Goal: Use online tool/utility: Utilize a website feature to perform a specific function

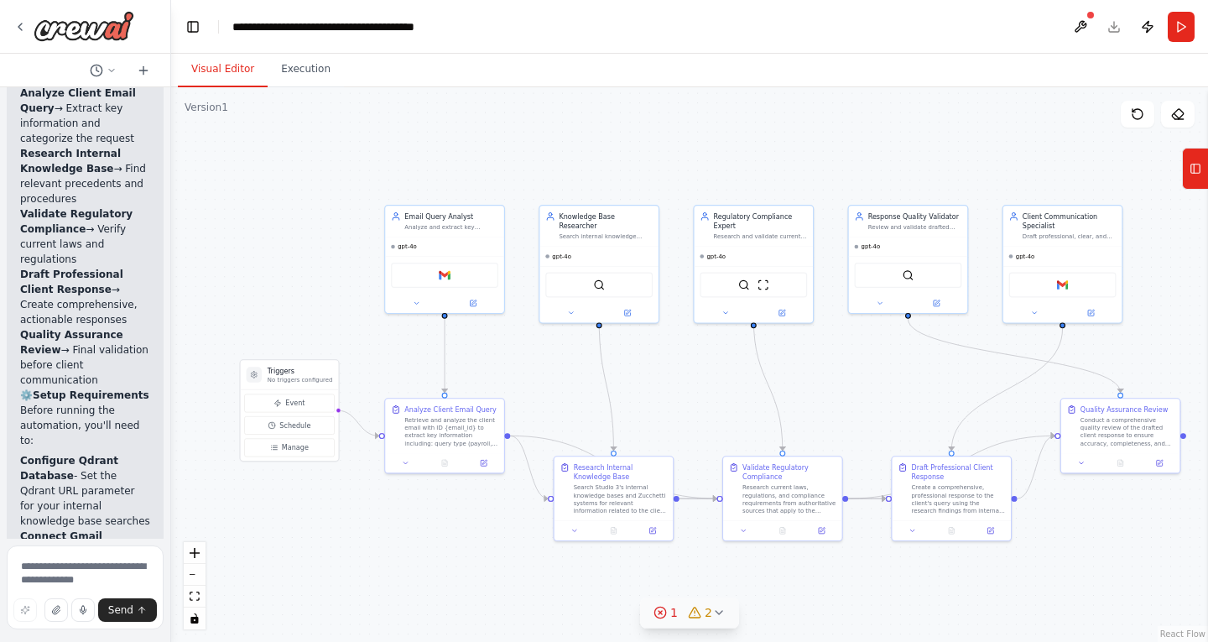
click at [719, 616] on icon at bounding box center [718, 612] width 13 height 13
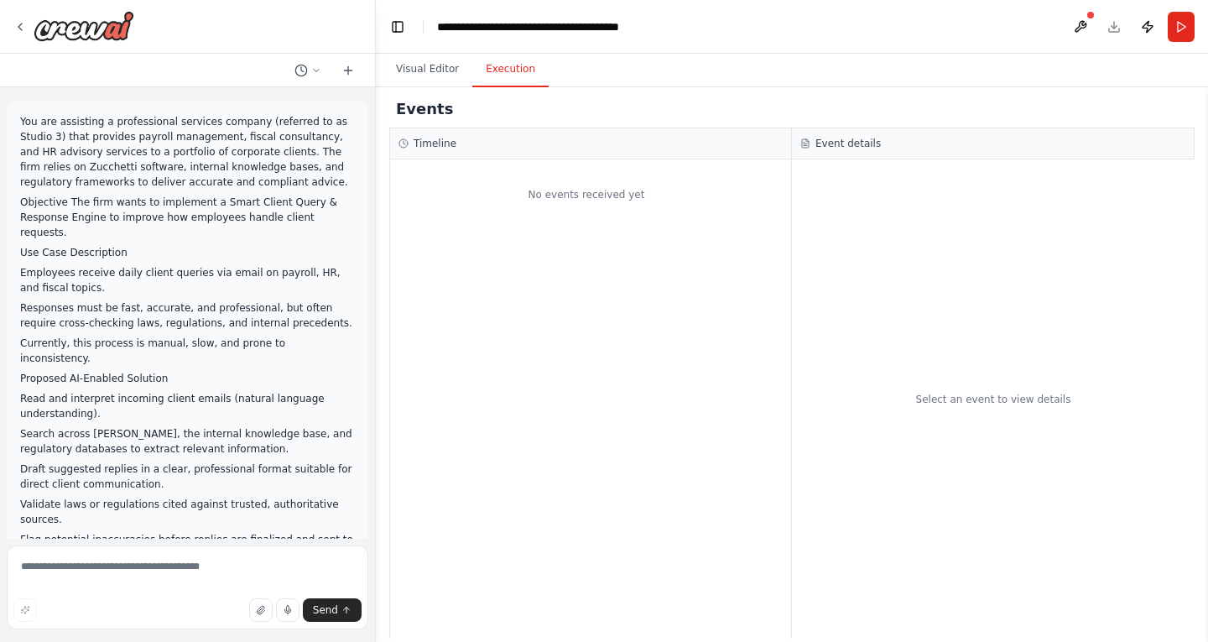
click at [500, 78] on button "Execution" at bounding box center [510, 69] width 76 height 35
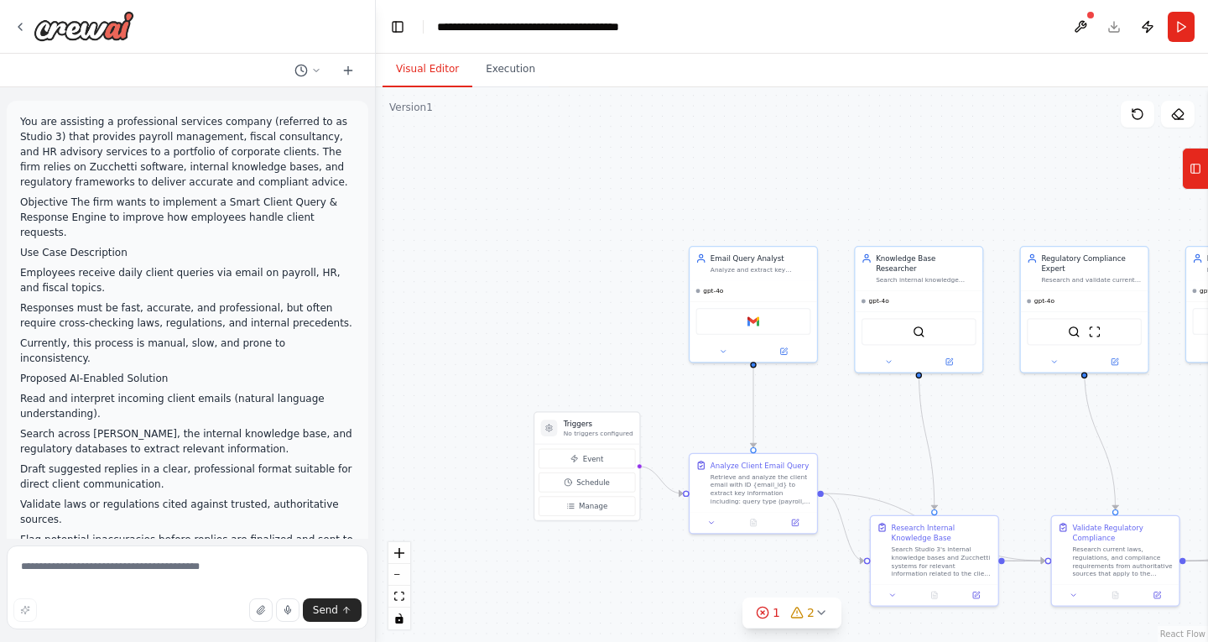
click at [434, 75] on button "Visual Editor" at bounding box center [427, 69] width 90 height 35
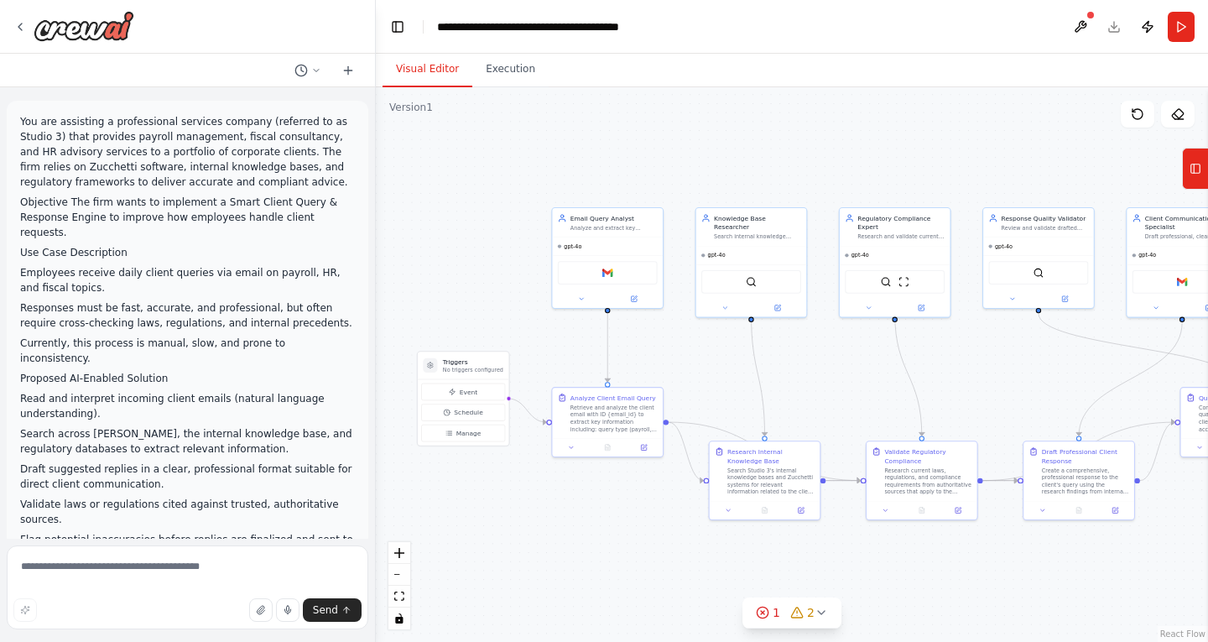
drag, startPoint x: 628, startPoint y: 356, endPoint x: 462, endPoint y: 294, distance: 177.6
click at [462, 294] on div ".deletable-edge-delete-btn { width: 20px; height: 20px; border: 0px solid #ffff…" at bounding box center [792, 364] width 832 height 554
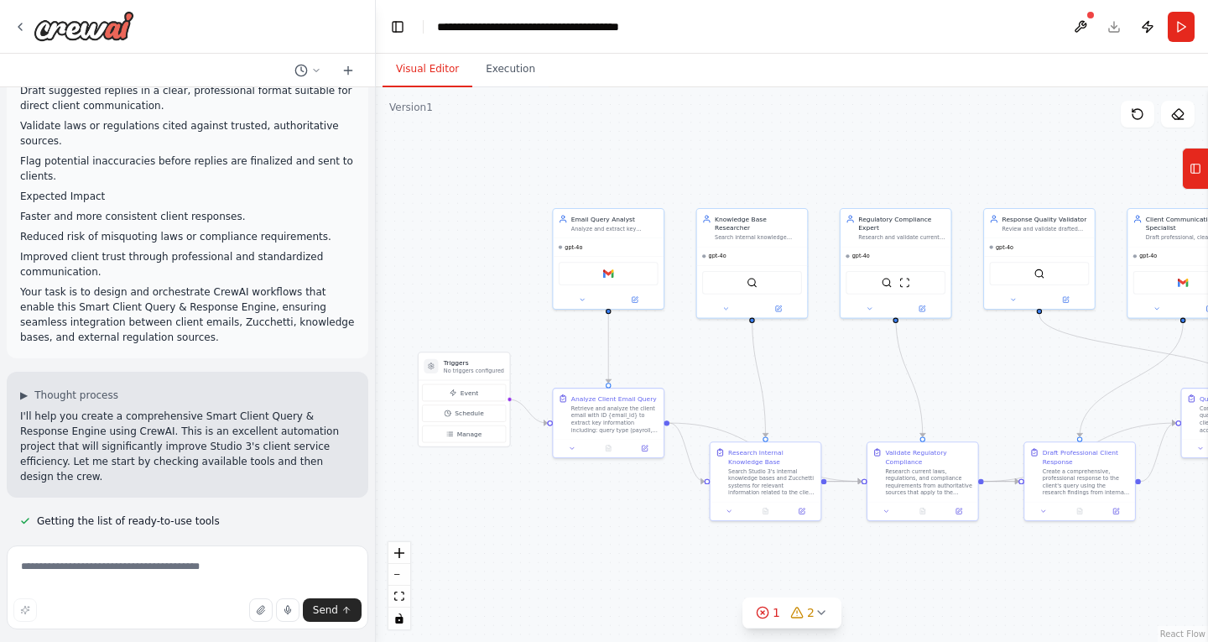
scroll to position [377, 0]
drag, startPoint x: 560, startPoint y: 533, endPoint x: 530, endPoint y: 548, distance: 33.8
click at [530, 548] on div ".deletable-edge-delete-btn { width: 20px; height: 20px; border: 0px solid #ffff…" at bounding box center [792, 364] width 832 height 554
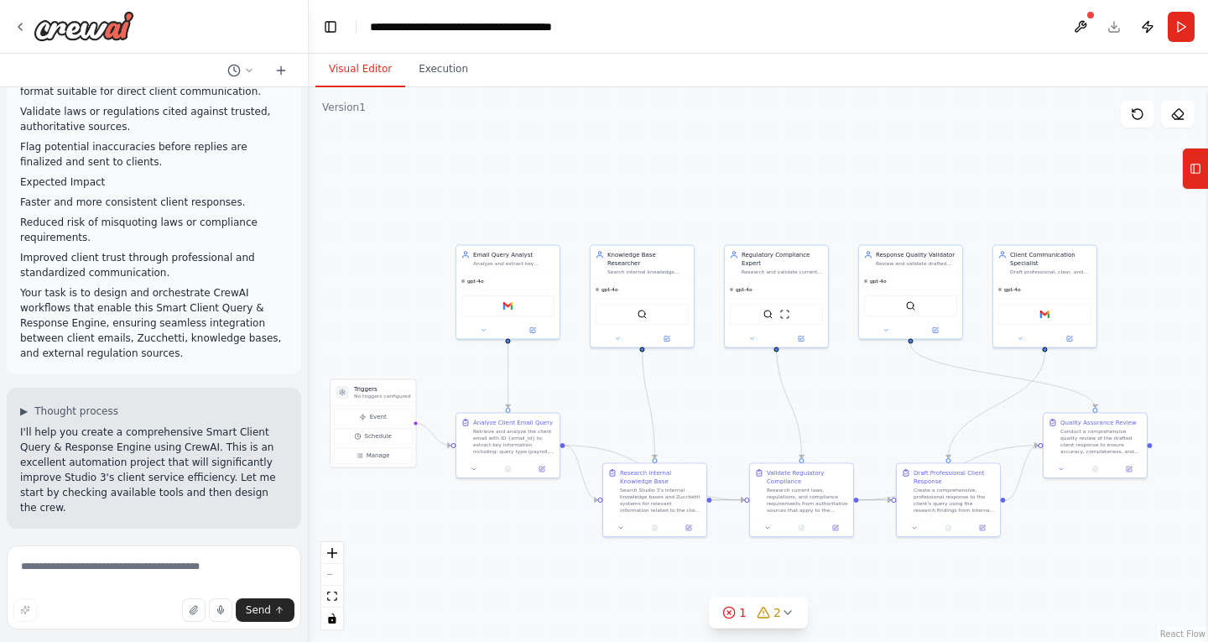
scroll to position [468, 0]
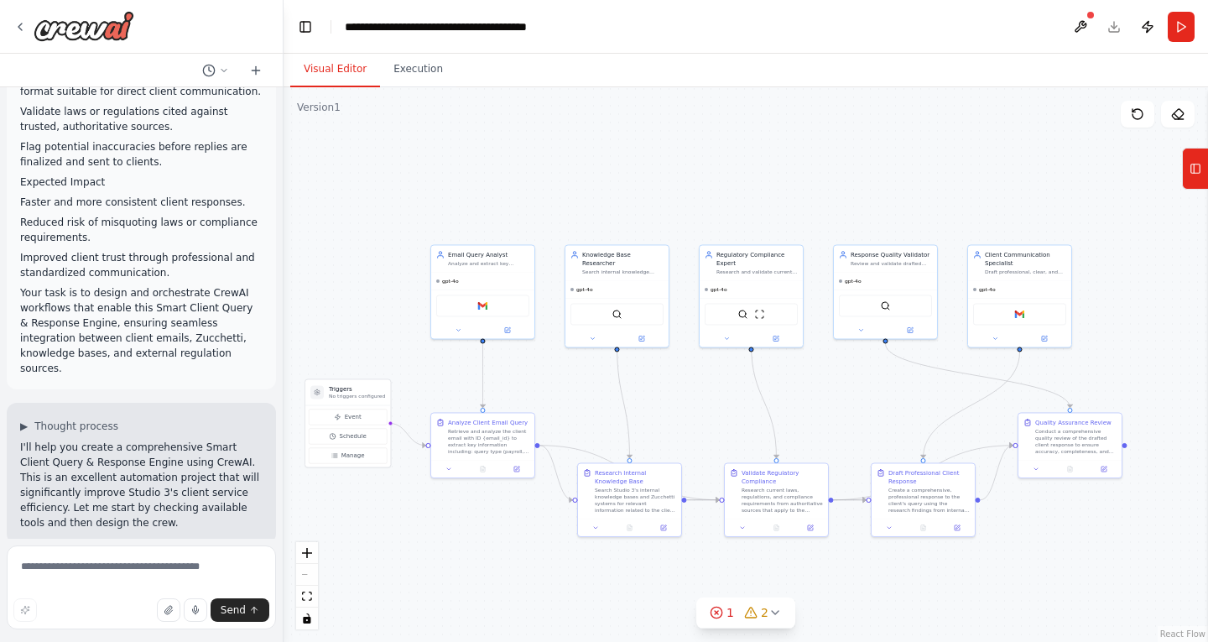
drag, startPoint x: 375, startPoint y: 309, endPoint x: 283, endPoint y: 324, distance: 92.5
click at [283, 324] on div "You are assisting a professional services company (referred to as Studio 3) tha…" at bounding box center [604, 321] width 1208 height 642
drag, startPoint x: 391, startPoint y: 28, endPoint x: 585, endPoint y: 29, distance: 193.7
click at [585, 29] on div "**********" at bounding box center [466, 26] width 242 height 17
copy div "**********"
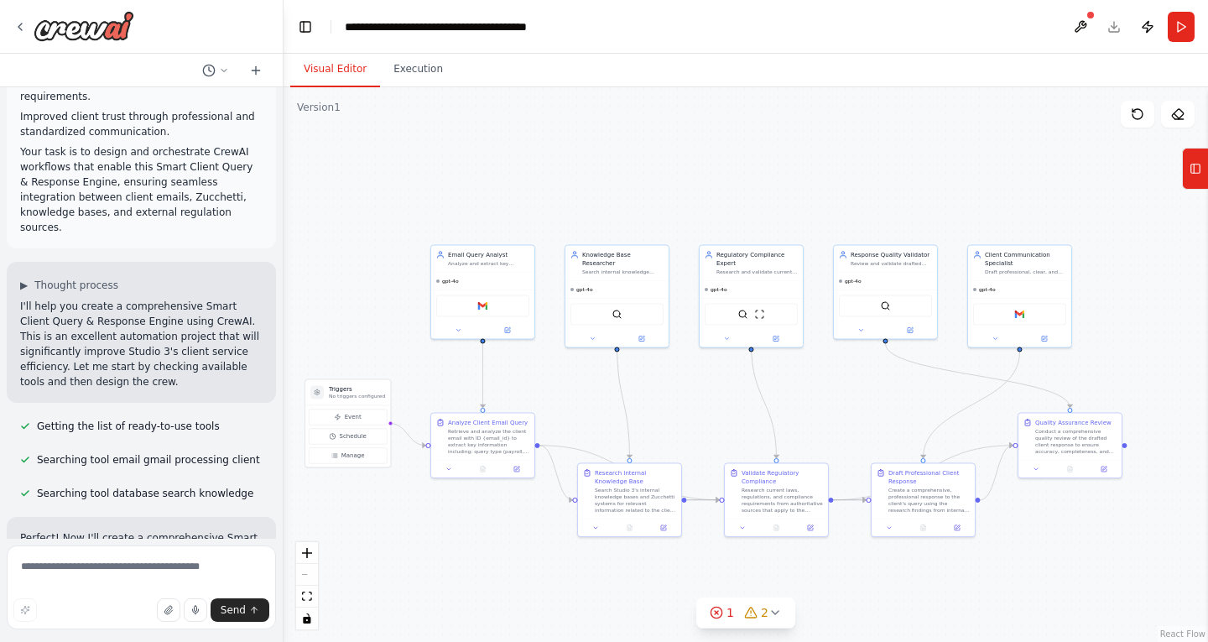
scroll to position [477, 0]
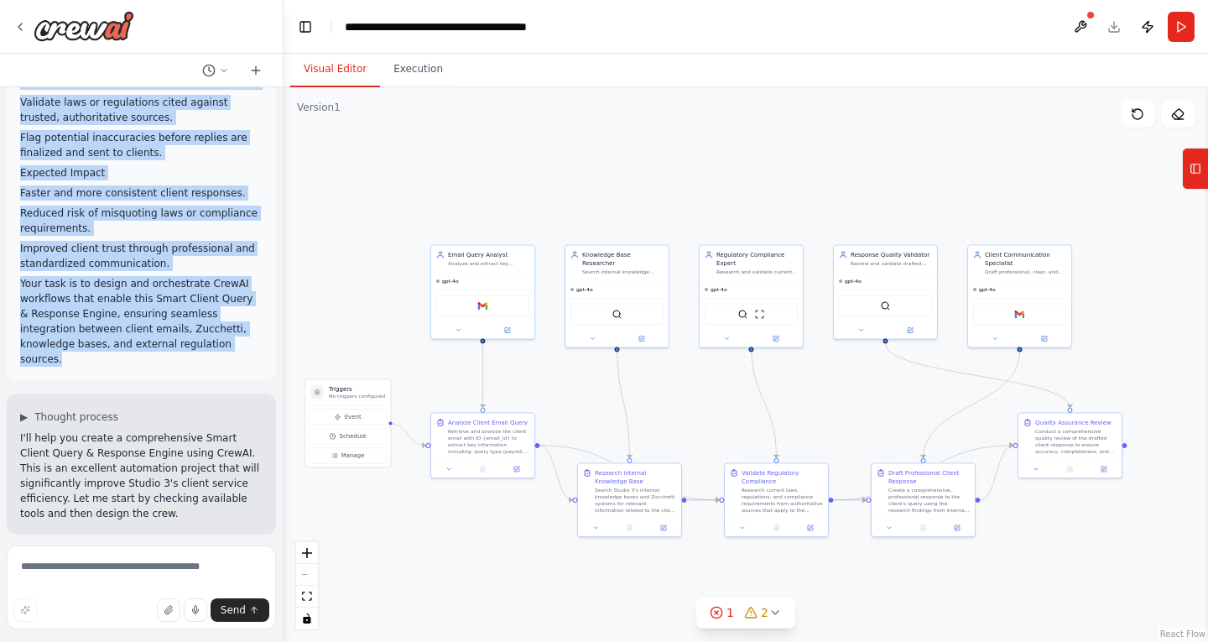
drag, startPoint x: 23, startPoint y: 216, endPoint x: 205, endPoint y: 335, distance: 216.3
click at [205, 335] on div "You are assisting a professional services company (referred to as Studio 3) tha…" at bounding box center [141, 2] width 242 height 730
copy div "Objective The firm wants to implement a Smart Client Query & Response Engine to…"
